Goal: Find specific page/section: Find specific page/section

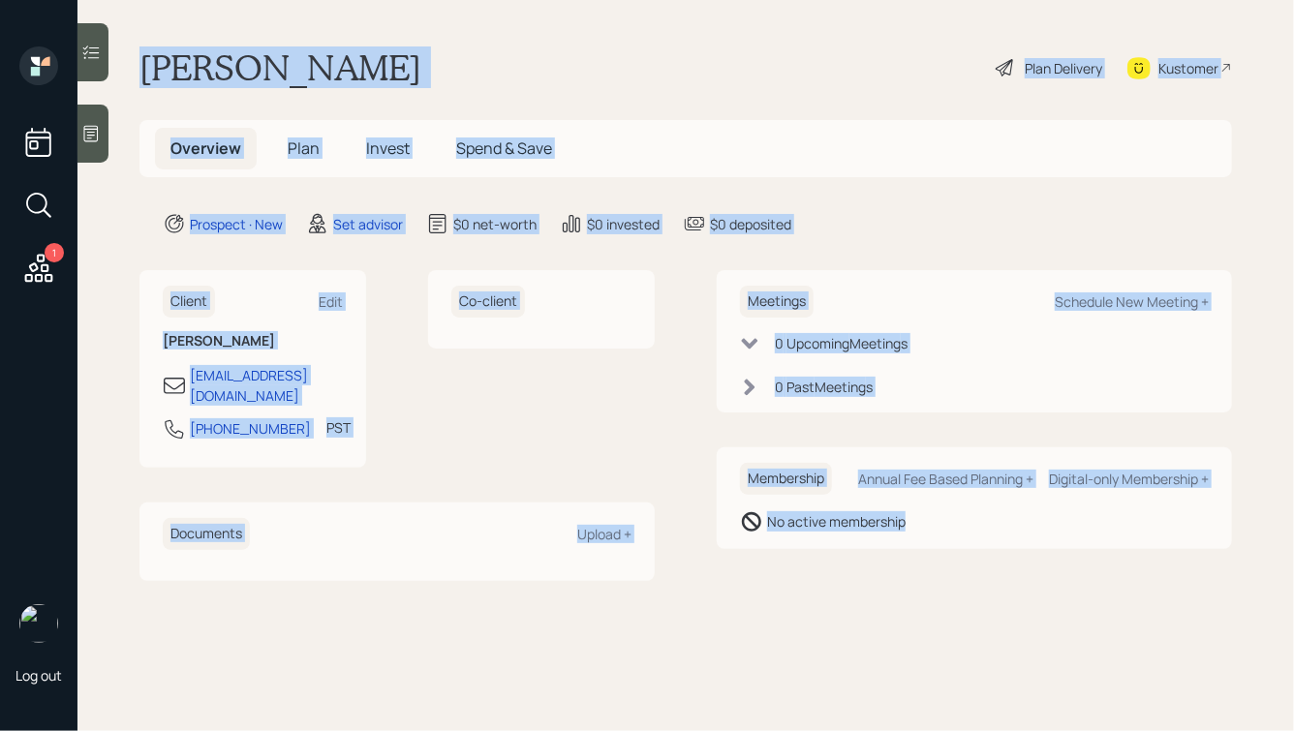
drag, startPoint x: 137, startPoint y: 43, endPoint x: 807, endPoint y: 704, distance: 941.8
click at [807, 706] on main "[PERSON_NAME] Plan Delivery Kustomer Overview Plan Invest Spend & Save Prospect…" at bounding box center [685, 365] width 1217 height 731
click at [833, 620] on main "[PERSON_NAME] Plan Delivery Kustomer Overview Plan Invest Spend & Save Prospect…" at bounding box center [685, 365] width 1217 height 731
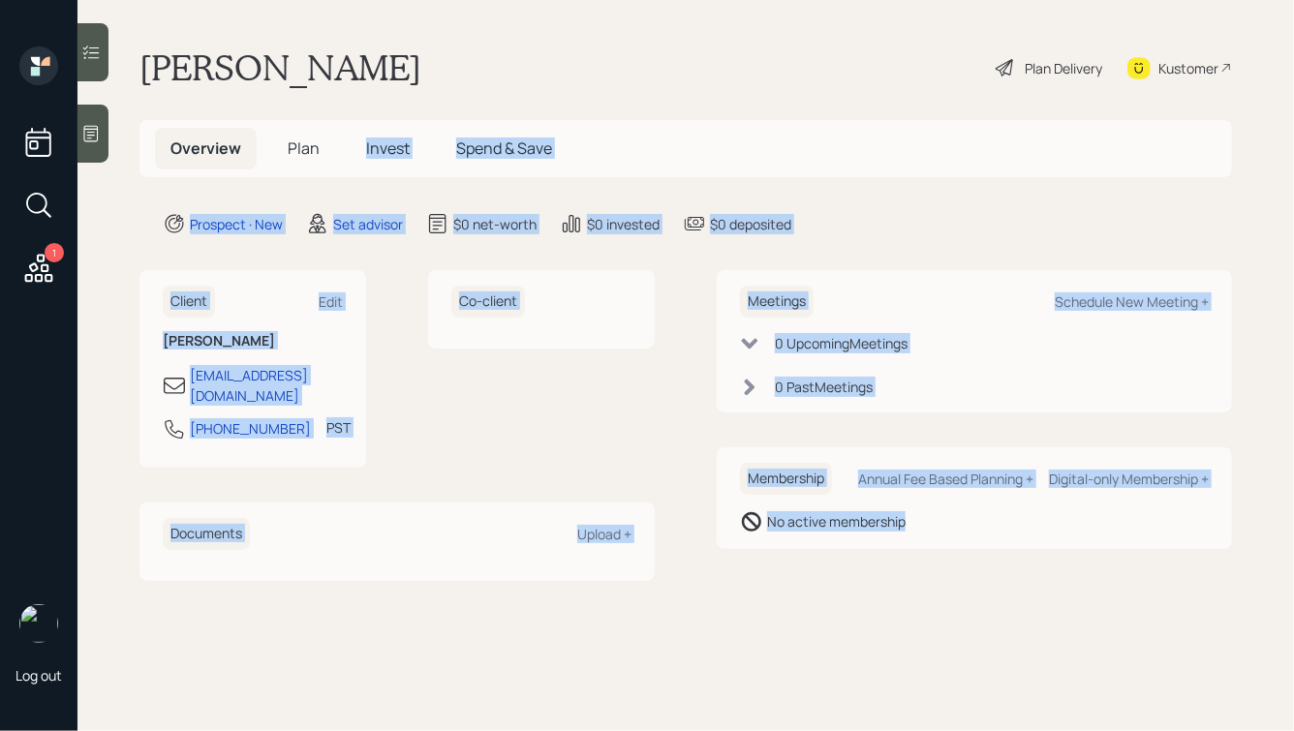
drag, startPoint x: 950, startPoint y: 598, endPoint x: 390, endPoint y: 108, distance: 744.1
click at [390, 108] on main "[PERSON_NAME] Plan Delivery Kustomer Overview Plan Invest Spend & Save Prospect…" at bounding box center [685, 365] width 1217 height 731
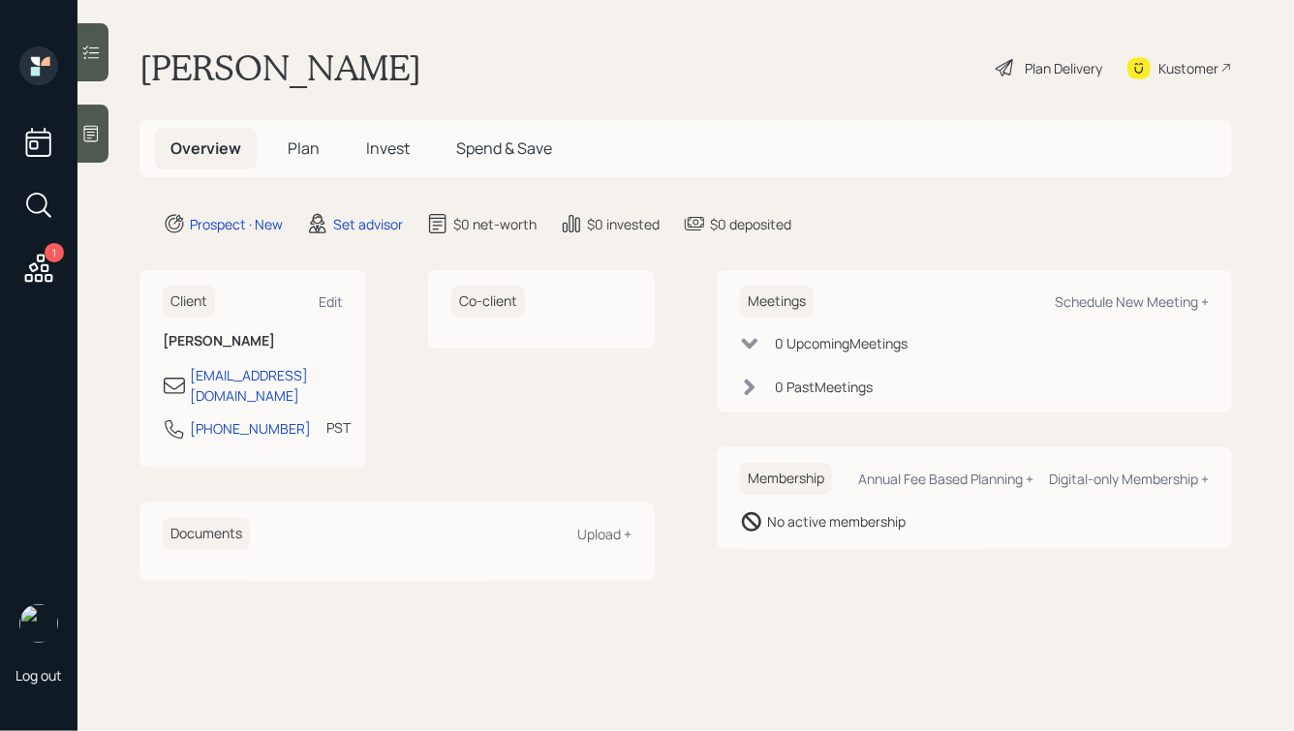
click at [292, 68] on h1 "[PERSON_NAME]" at bounding box center [280, 67] width 282 height 43
click at [97, 137] on icon at bounding box center [90, 133] width 19 height 19
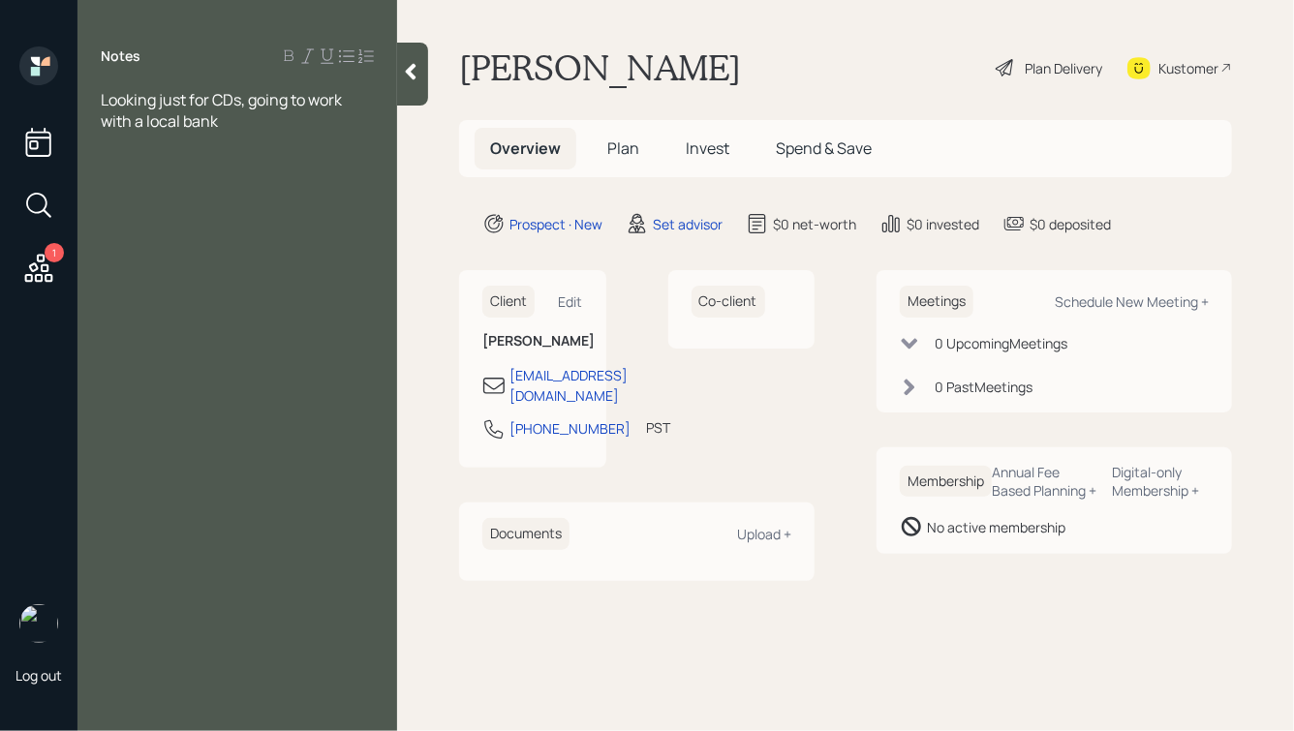
click at [405, 69] on icon at bounding box center [410, 71] width 19 height 19
